Goal: Task Accomplishment & Management: Use online tool/utility

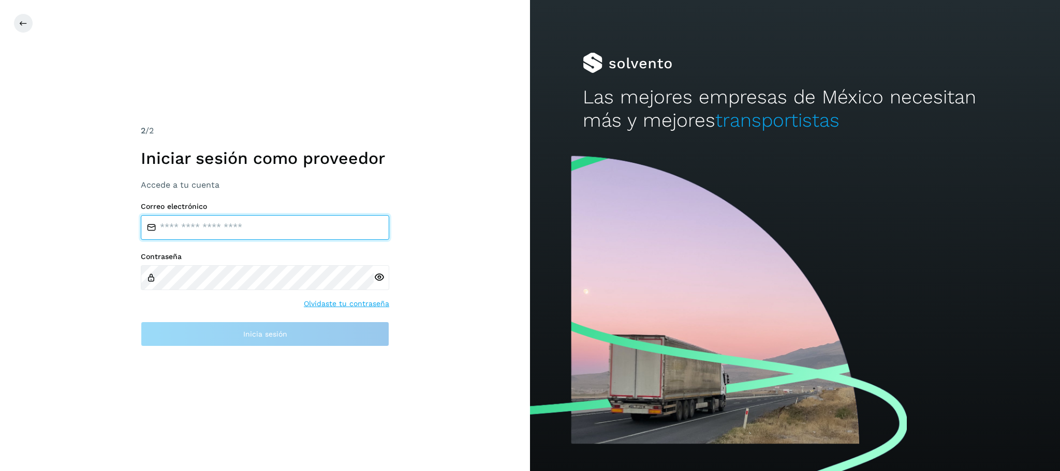
click at [241, 229] on input "email" at bounding box center [265, 227] width 248 height 25
type input "**********"
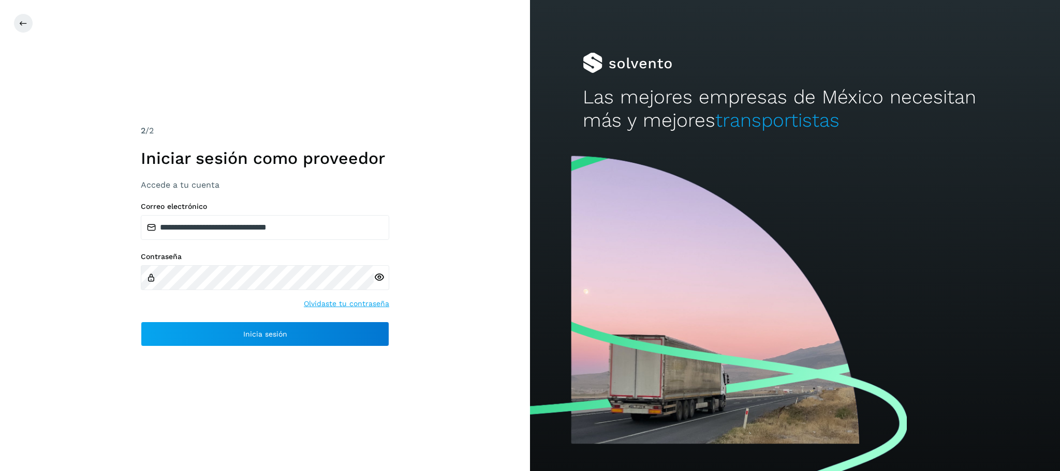
click at [381, 278] on icon at bounding box center [379, 277] width 11 height 11
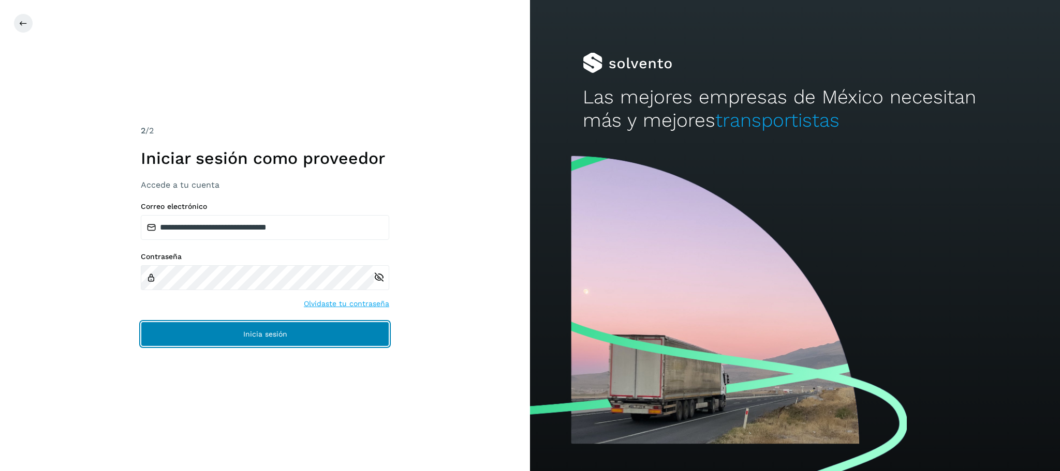
click at [266, 336] on span "Inicia sesión" at bounding box center [265, 334] width 44 height 7
click at [254, 338] on span "Inicia sesión" at bounding box center [265, 334] width 44 height 7
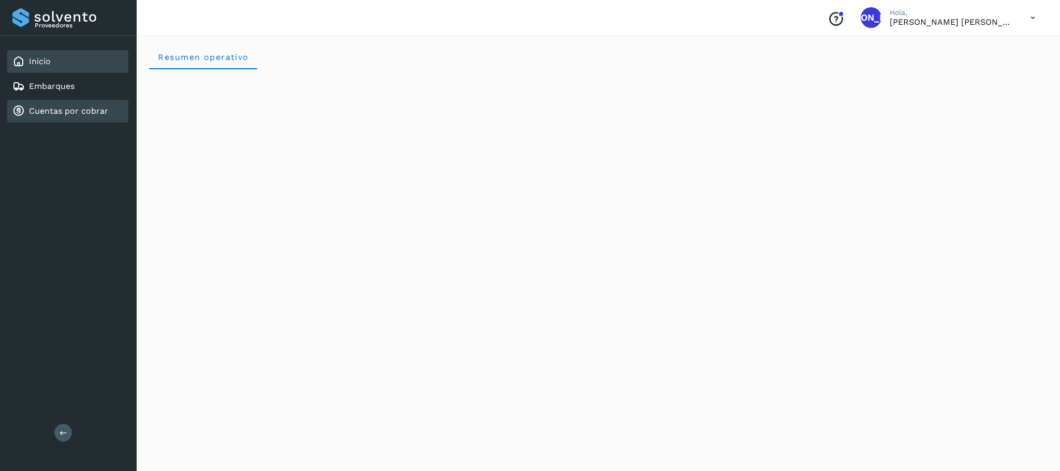
click at [82, 116] on div "Cuentas por cobrar" at bounding box center [60, 111] width 96 height 12
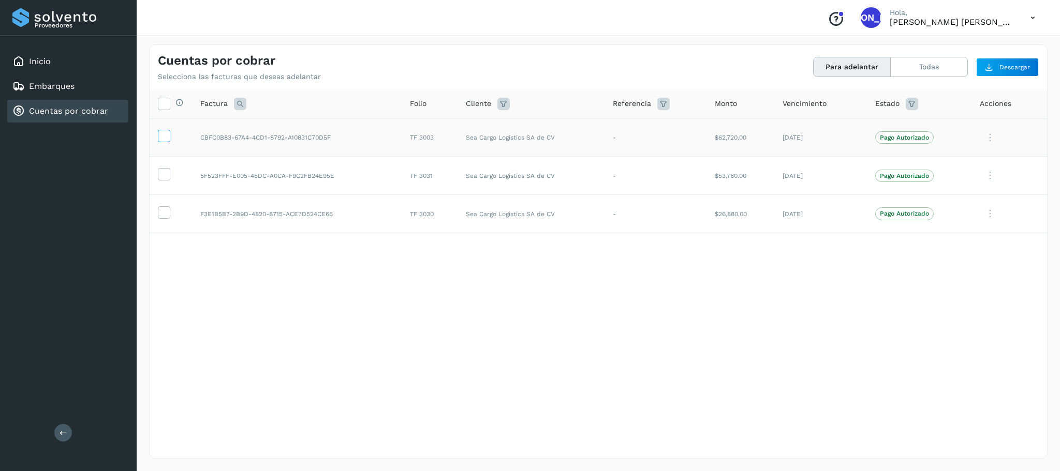
click at [166, 139] on icon at bounding box center [163, 135] width 11 height 11
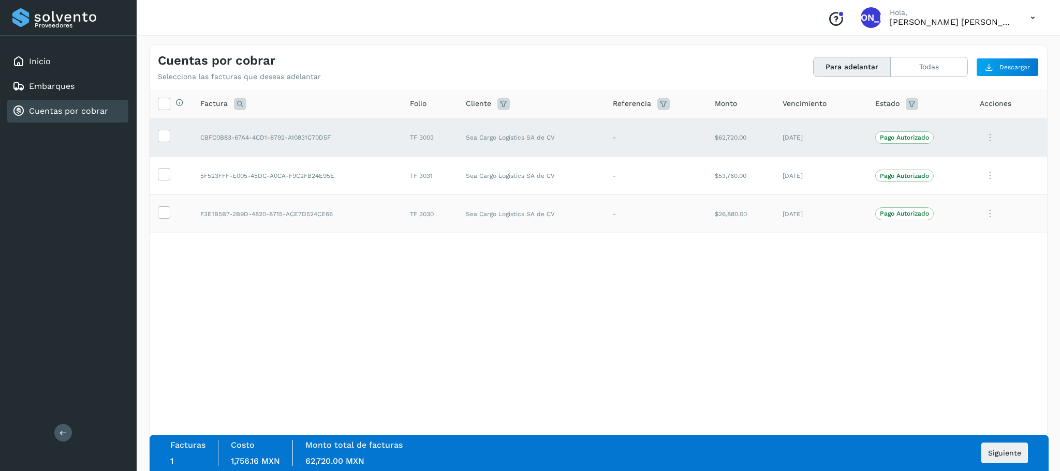
drag, startPoint x: 165, startPoint y: 174, endPoint x: 164, endPoint y: 198, distance: 23.9
click at [165, 174] on icon at bounding box center [163, 173] width 11 height 11
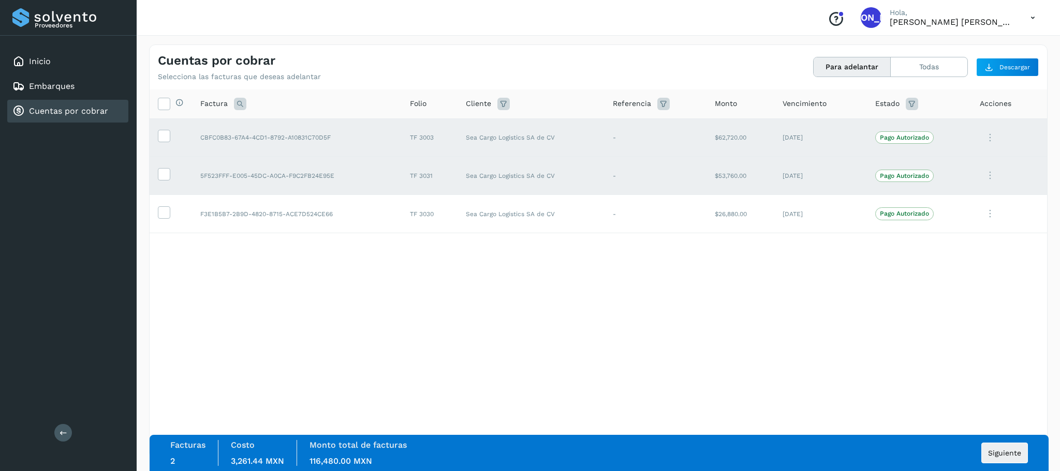
drag, startPoint x: 163, startPoint y: 213, endPoint x: 292, endPoint y: 251, distance: 134.9
click at [163, 213] on icon at bounding box center [163, 211] width 11 height 11
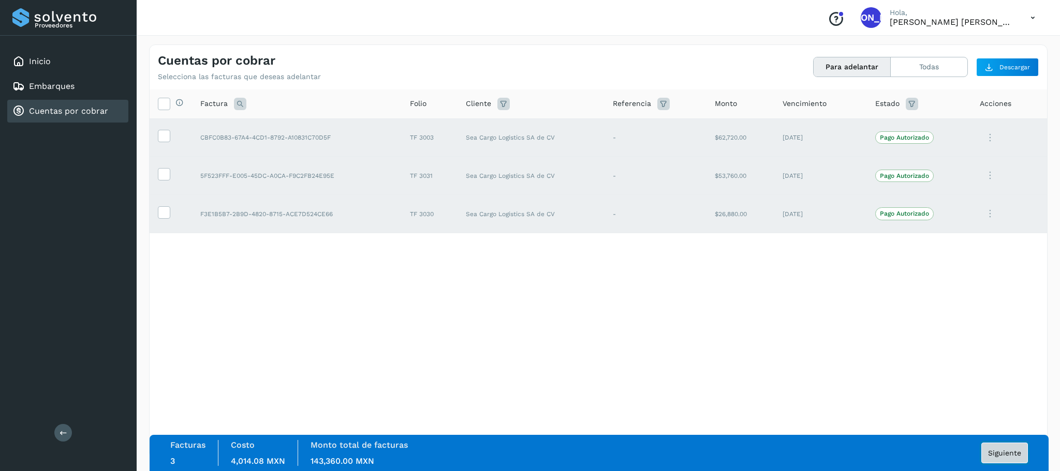
click at [1000, 453] on span "Siguiente" at bounding box center [1004, 453] width 33 height 7
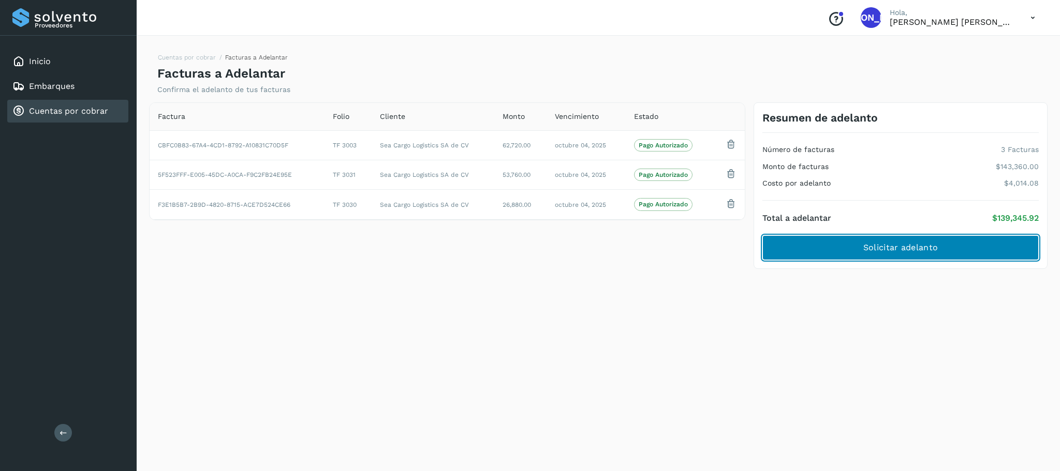
click at [965, 249] on button "Solicitar adelanto" at bounding box center [900, 247] width 276 height 25
